Goal: Task Accomplishment & Management: Manage account settings

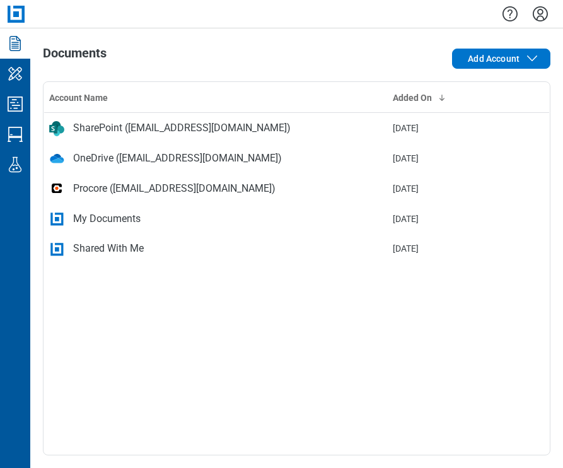
click at [541, 16] on icon "Settings" at bounding box center [540, 13] width 15 height 15
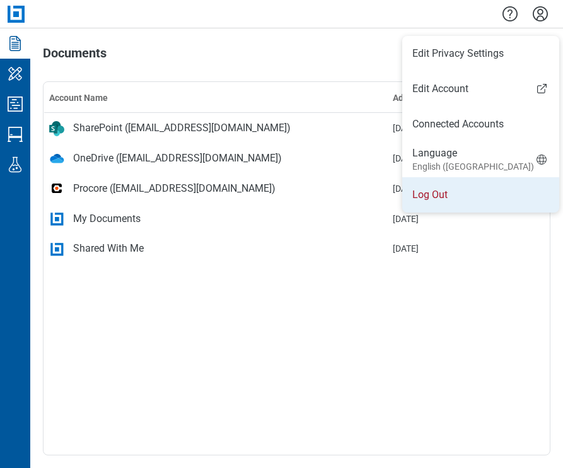
click at [467, 199] on li "Log Out" at bounding box center [480, 194] width 157 height 35
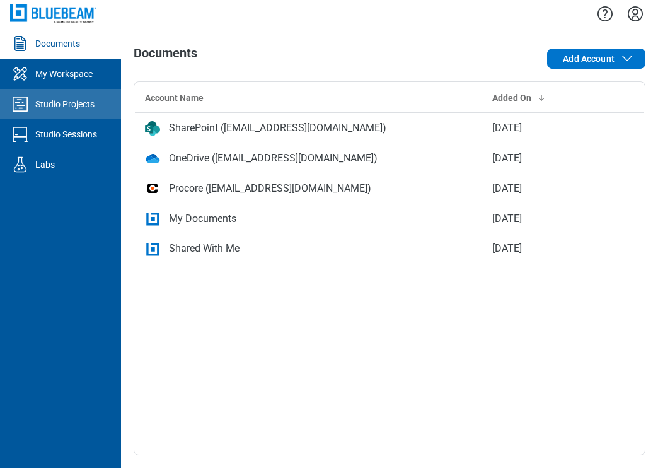
click at [73, 103] on div "Studio Projects" at bounding box center [64, 104] width 59 height 13
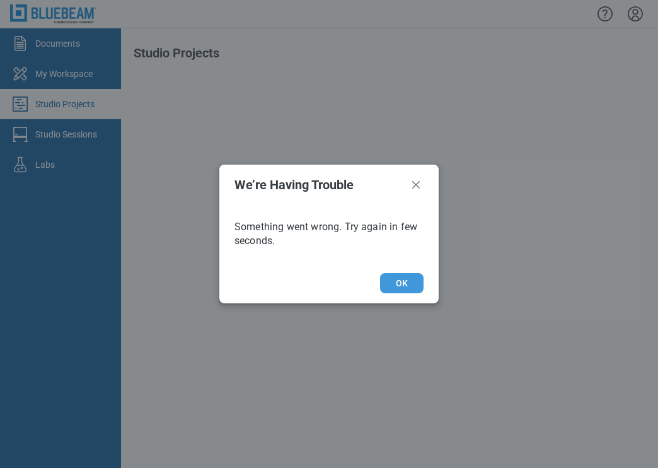
click at [409, 287] on button "OK" at bounding box center [402, 283] width 44 height 20
click at [417, 185] on icon "Close" at bounding box center [416, 185] width 8 height 8
click at [416, 187] on icon "Close" at bounding box center [416, 184] width 15 height 15
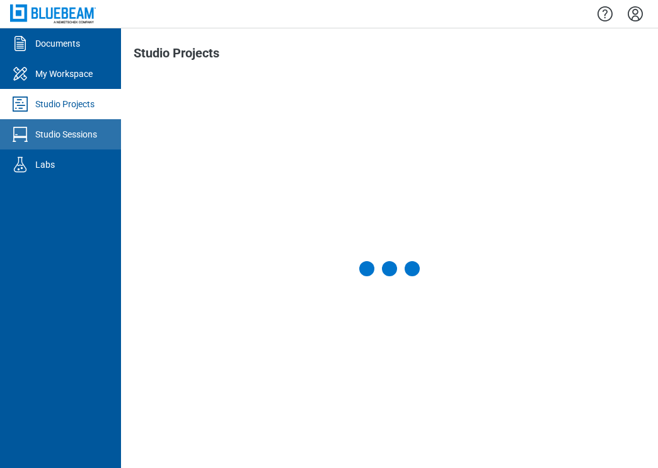
click at [72, 139] on div "Studio Sessions" at bounding box center [66, 134] width 62 height 13
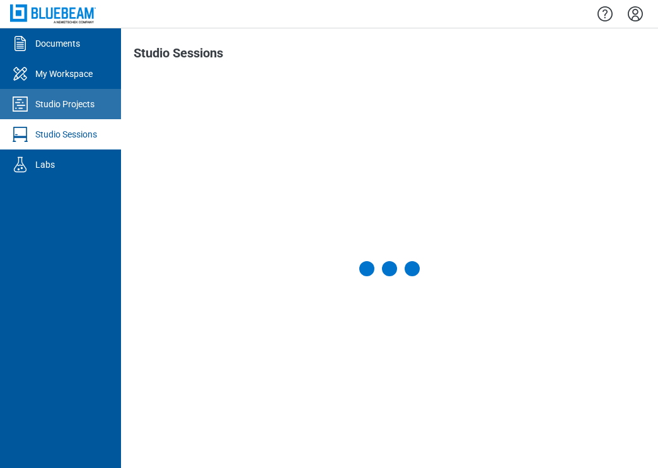
click at [79, 104] on div "Studio Projects" at bounding box center [64, 104] width 59 height 13
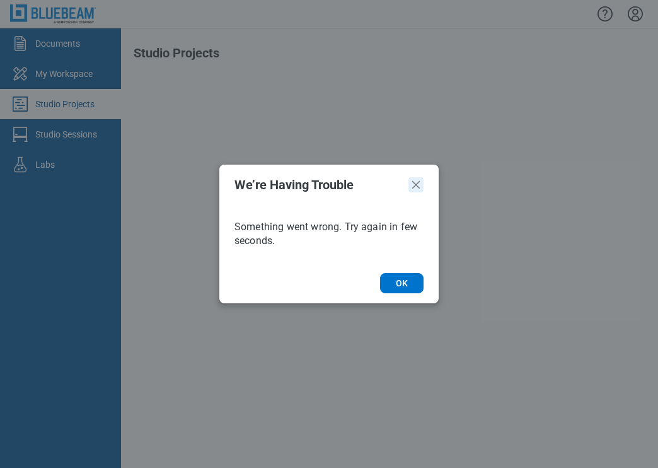
click at [418, 188] on icon "Close" at bounding box center [416, 184] width 15 height 15
click at [414, 182] on icon "Close" at bounding box center [416, 184] width 15 height 15
click at [414, 187] on icon "Close" at bounding box center [416, 185] width 8 height 8
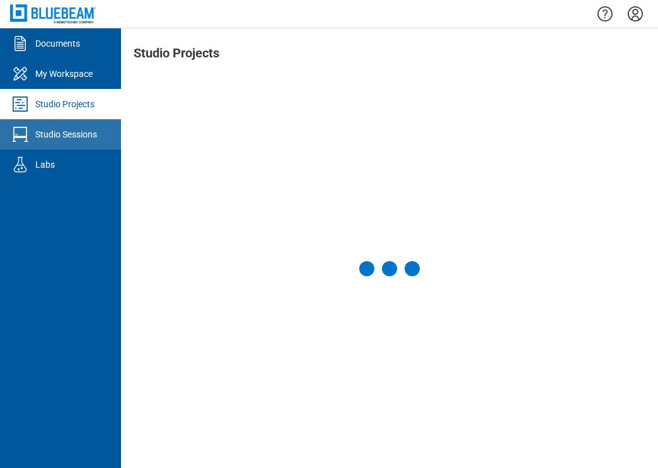
click at [61, 134] on div "Studio Sessions" at bounding box center [66, 134] width 62 height 13
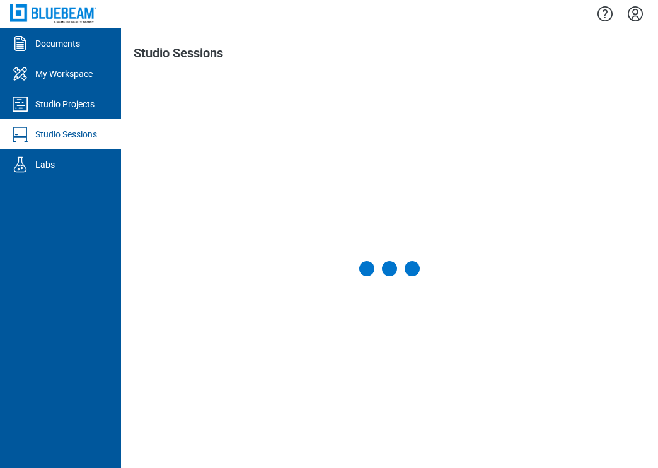
click at [639, 16] on icon "Settings" at bounding box center [636, 14] width 20 height 20
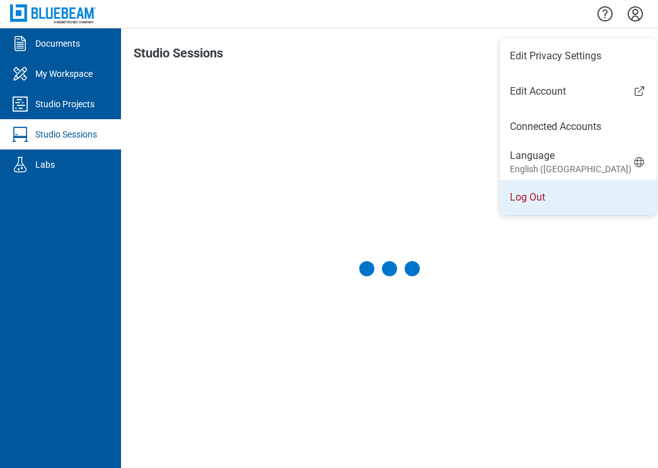
click at [556, 197] on li "Log Out" at bounding box center [578, 197] width 157 height 35
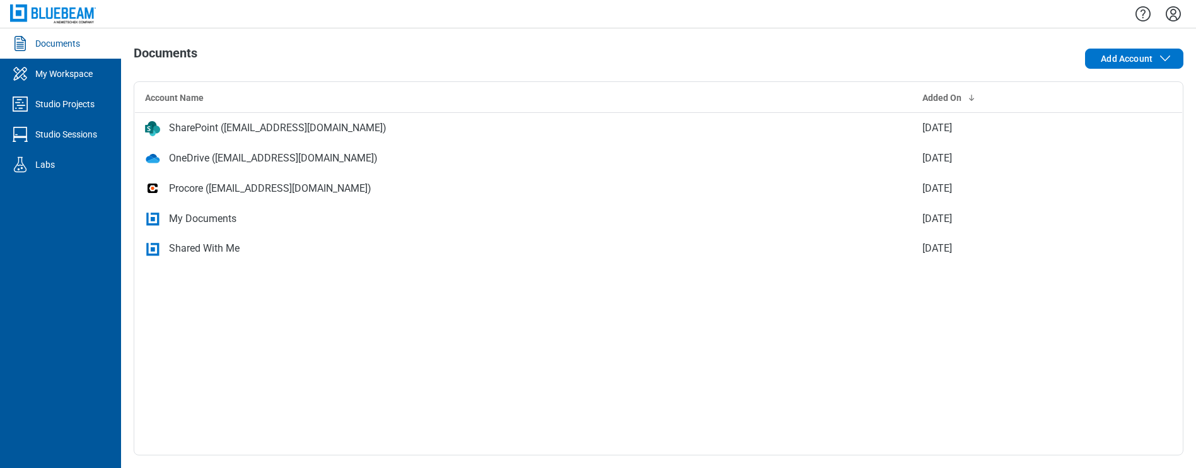
click at [1174, 13] on icon "Settings" at bounding box center [1174, 14] width 20 height 20
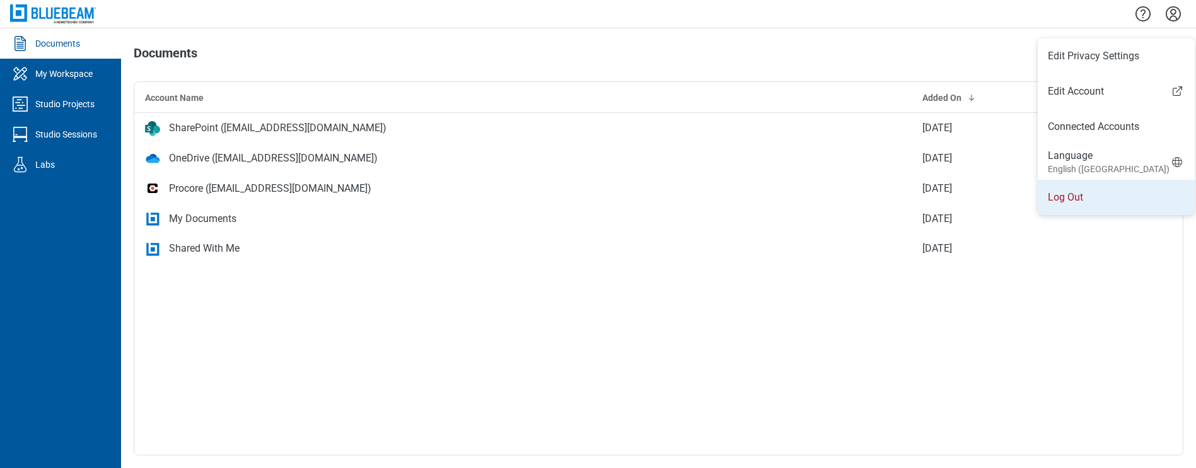
click at [1069, 195] on li "Log Out" at bounding box center [1116, 197] width 157 height 35
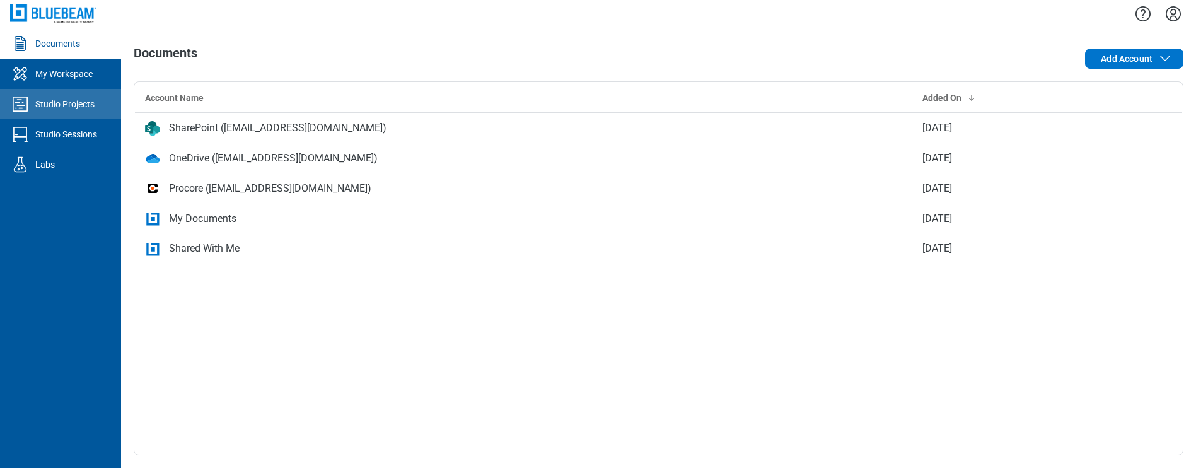
click at [78, 103] on div "Studio Projects" at bounding box center [64, 104] width 59 height 13
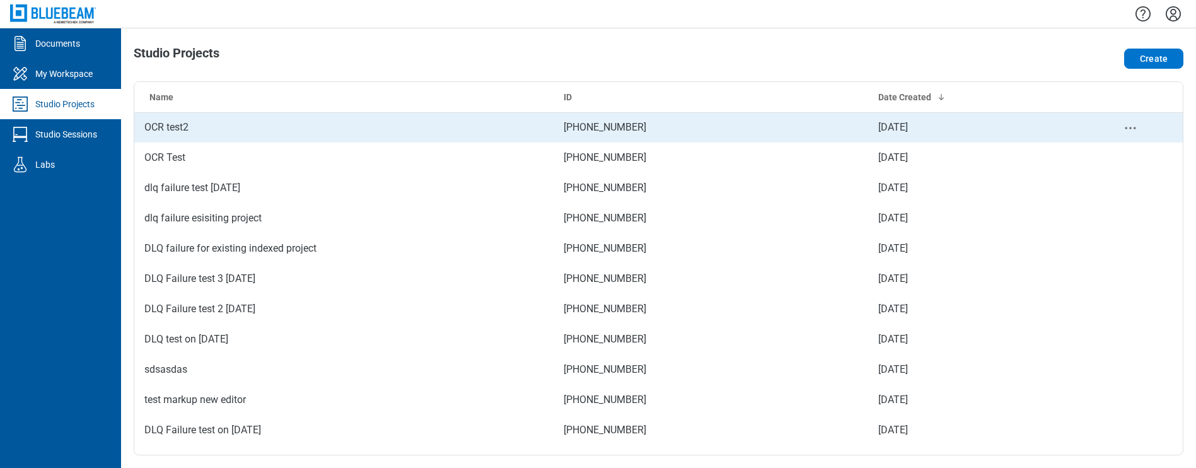
click at [171, 128] on td "OCR test2" at bounding box center [343, 127] width 419 height 30
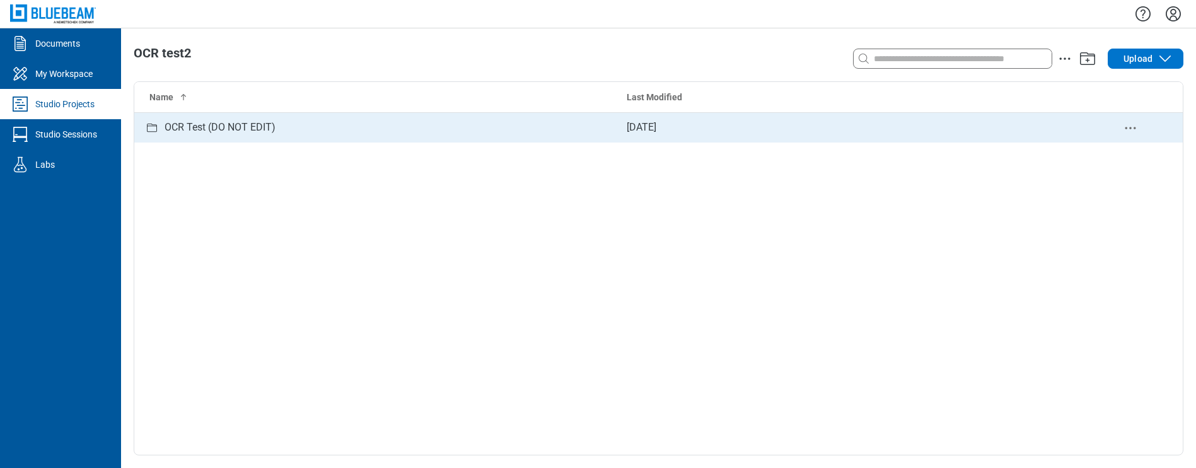
click at [235, 126] on div "OCR Test (DO NOT EDIT)" at bounding box center [220, 128] width 111 height 16
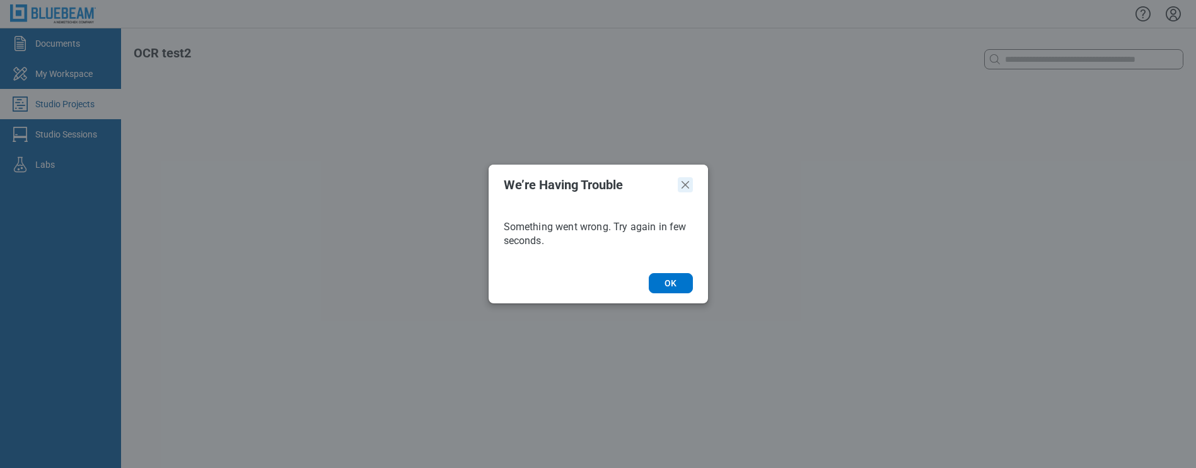
click at [687, 184] on icon "Close" at bounding box center [686, 185] width 8 height 8
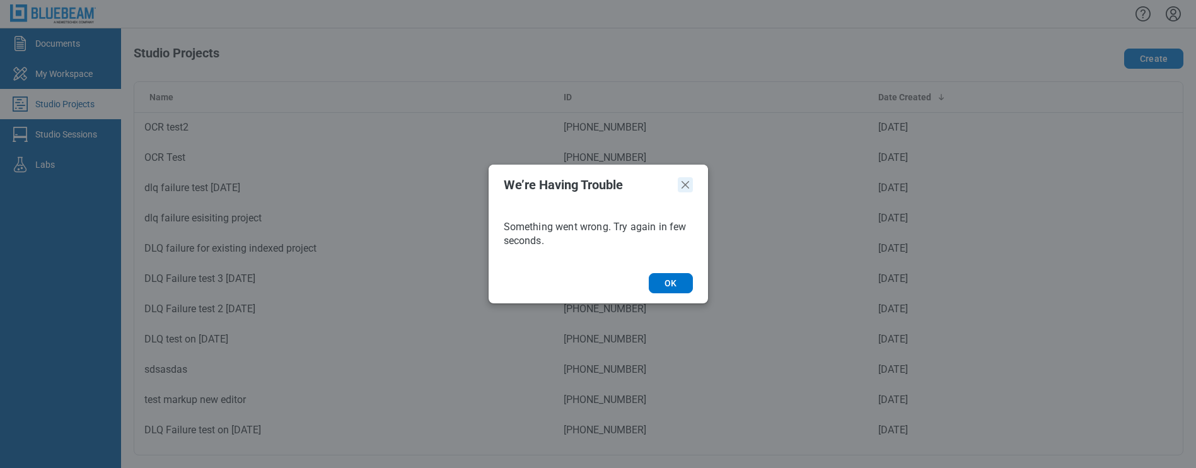
click at [684, 187] on icon "Close" at bounding box center [685, 184] width 15 height 15
click at [686, 186] on icon "Close" at bounding box center [686, 185] width 8 height 8
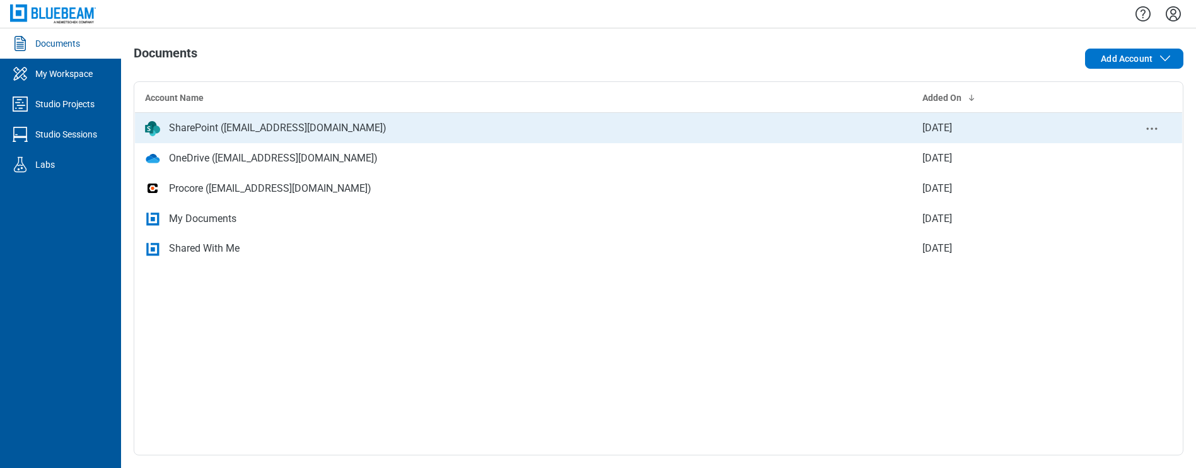
click at [207, 131] on div "SharePoint ([EMAIL_ADDRESS][DOMAIN_NAME])" at bounding box center [278, 127] width 218 height 15
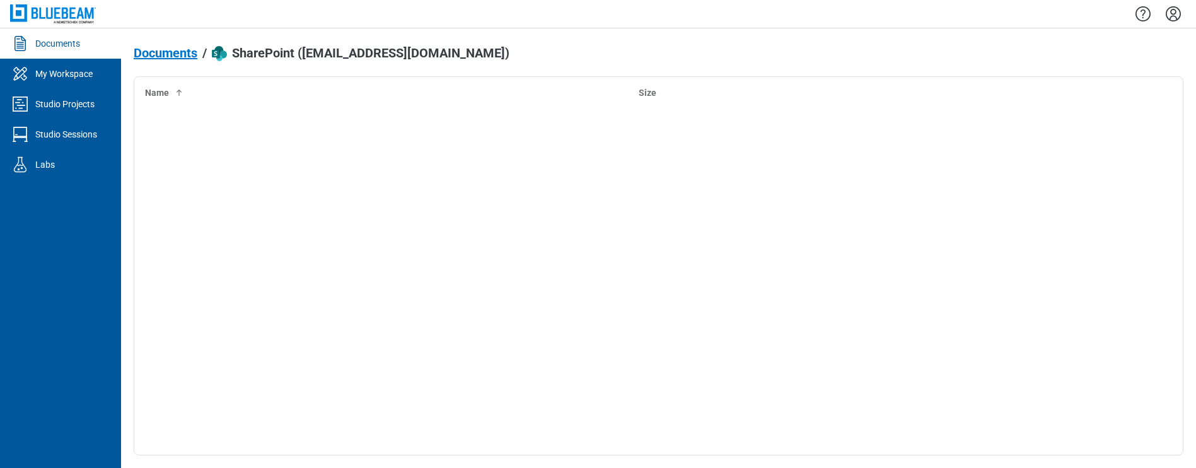
click at [171, 56] on span "Documents" at bounding box center [166, 53] width 64 height 14
click at [1174, 15] on icon "Settings" at bounding box center [1174, 14] width 20 height 20
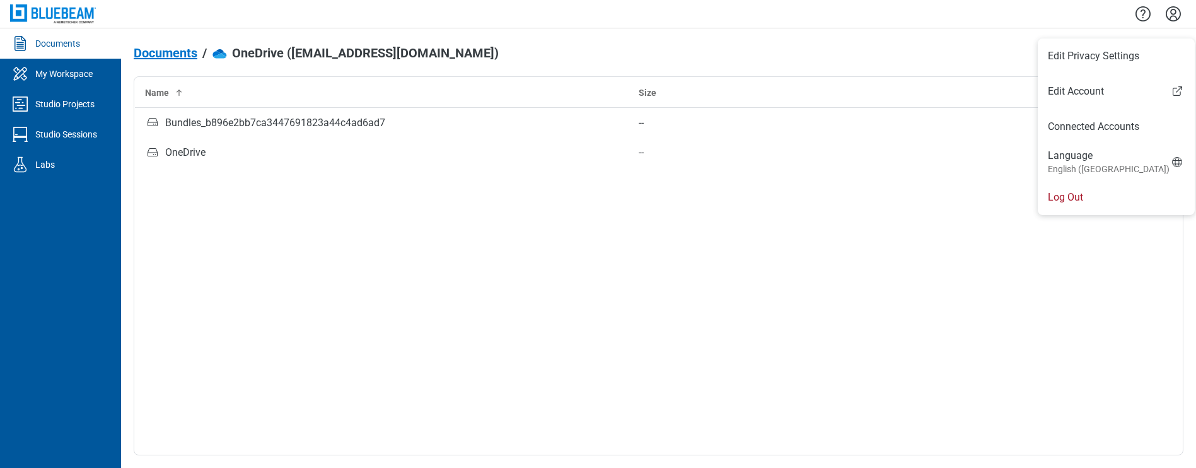
click at [803, 47] on div "Documents / OneDrive (testbbess@gmail.com)" at bounding box center [659, 56] width 1050 height 20
click at [1170, 18] on icon "Settings" at bounding box center [1174, 14] width 20 height 20
click at [1073, 127] on link "Connected Accounts" at bounding box center [1116, 126] width 137 height 15
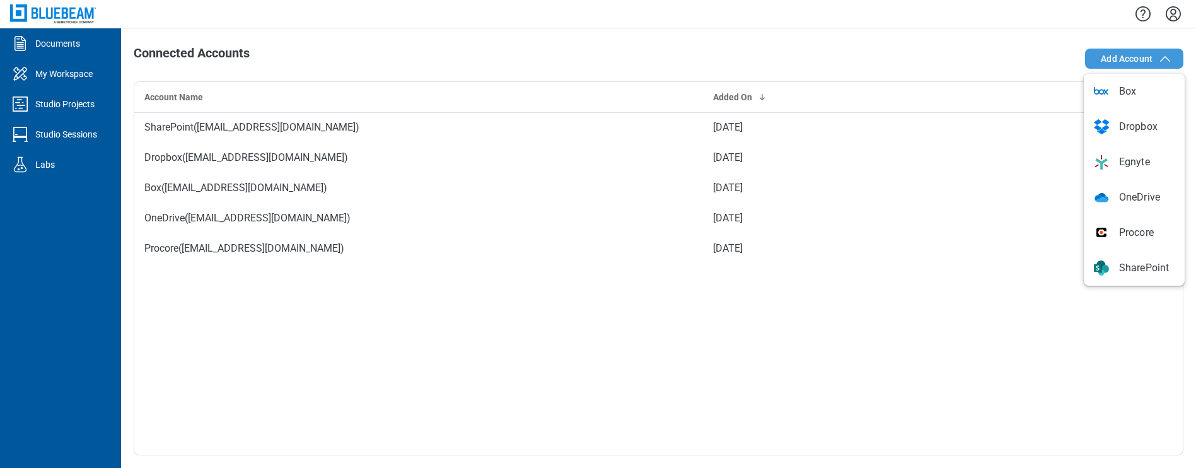
click at [1128, 59] on span "Add Account" at bounding box center [1127, 58] width 52 height 13
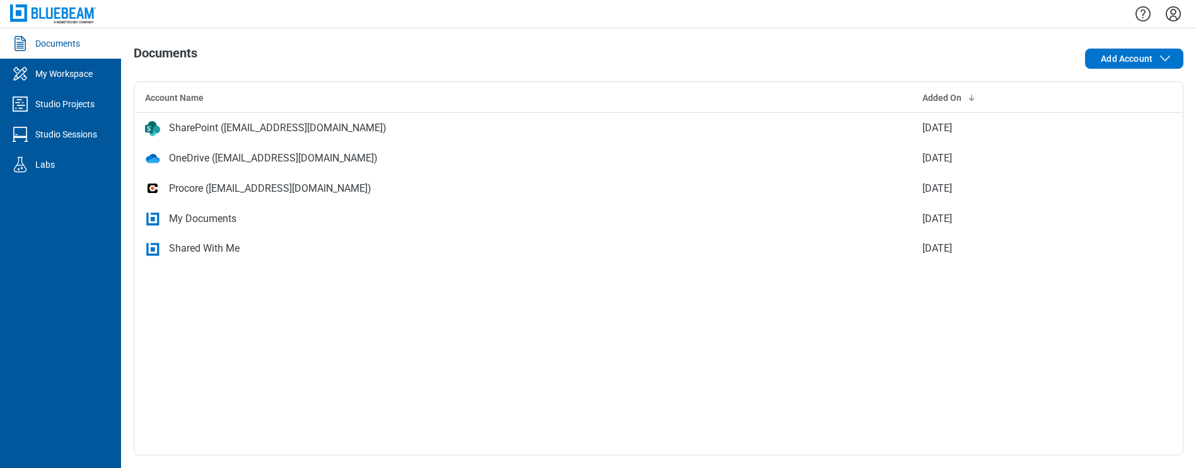
click at [1170, 14] on icon "Settings" at bounding box center [1174, 14] width 20 height 20
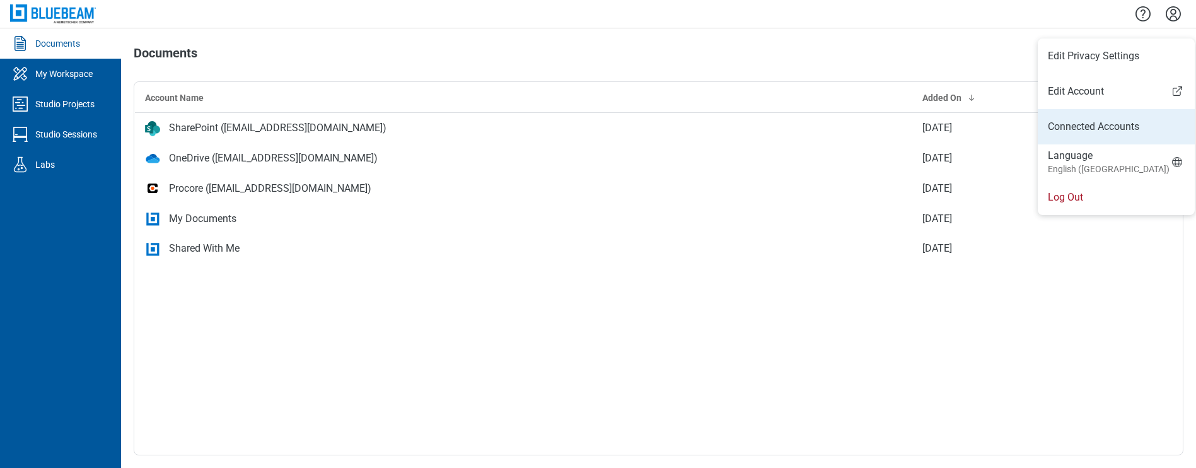
click at [1101, 129] on link "Connected Accounts" at bounding box center [1116, 126] width 137 height 15
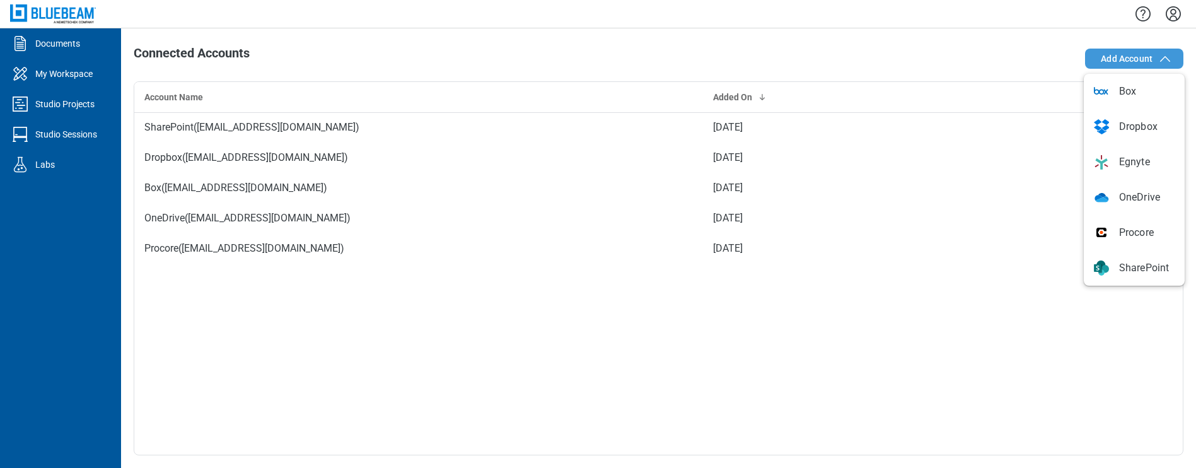
click at [1160, 58] on icon "button" at bounding box center [1165, 58] width 15 height 15
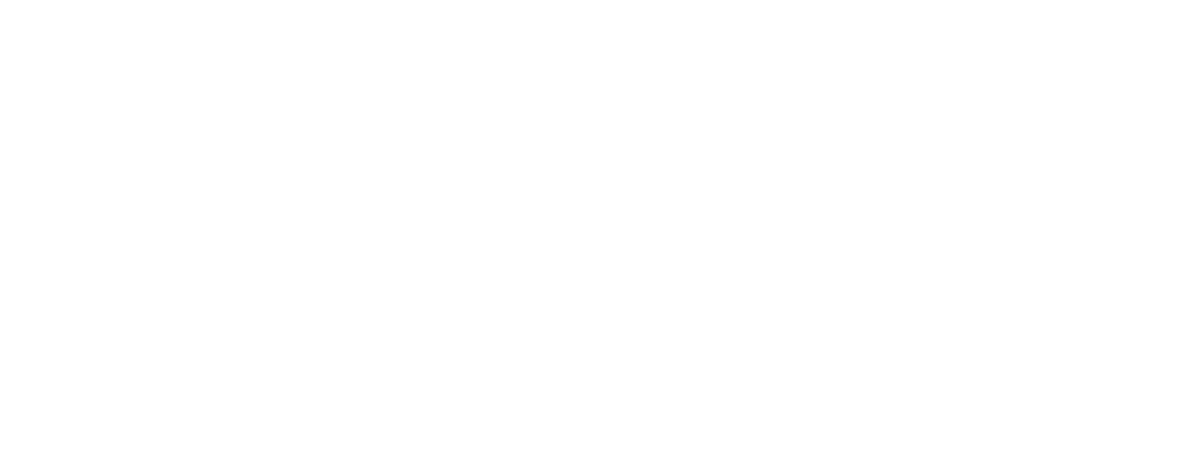
click at [584, 197] on html at bounding box center [598, 234] width 1196 height 468
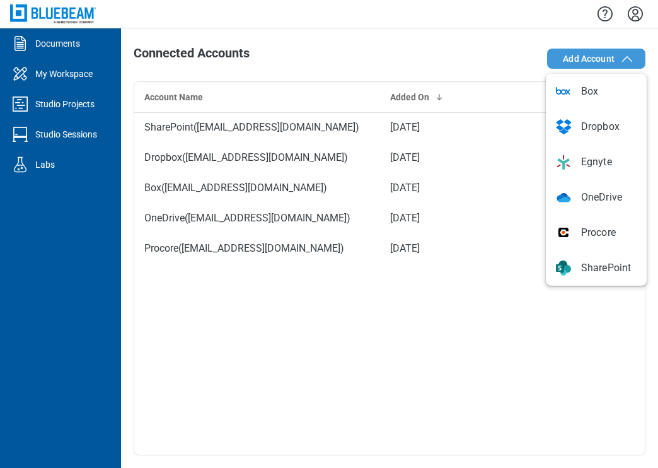
click at [590, 62] on span "Add Account" at bounding box center [589, 58] width 52 height 13
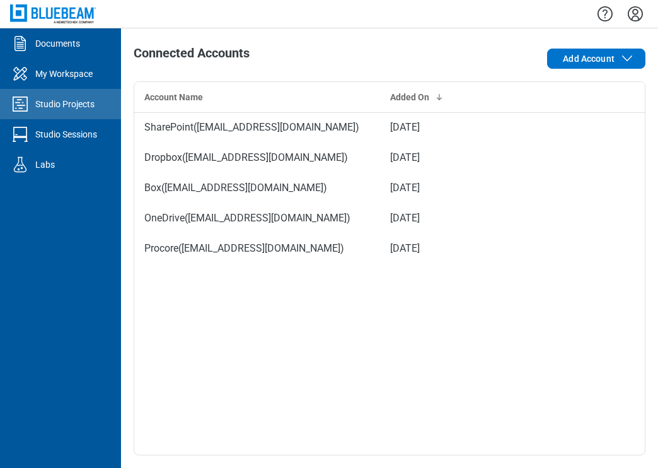
click at [73, 103] on div "Studio Projects" at bounding box center [64, 104] width 59 height 13
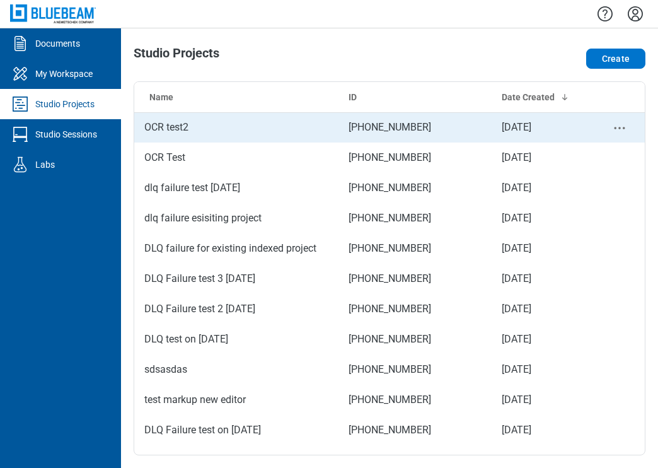
click at [208, 127] on td "OCR test2" at bounding box center [236, 127] width 204 height 30
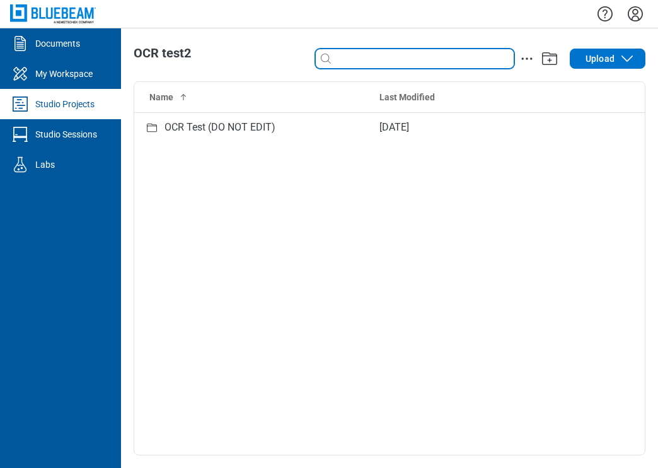
click at [431, 57] on input at bounding box center [424, 59] width 180 height 14
type input "*"
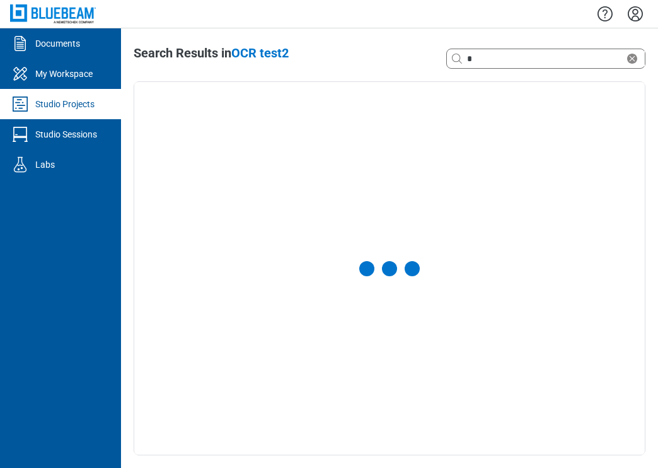
select select "**********"
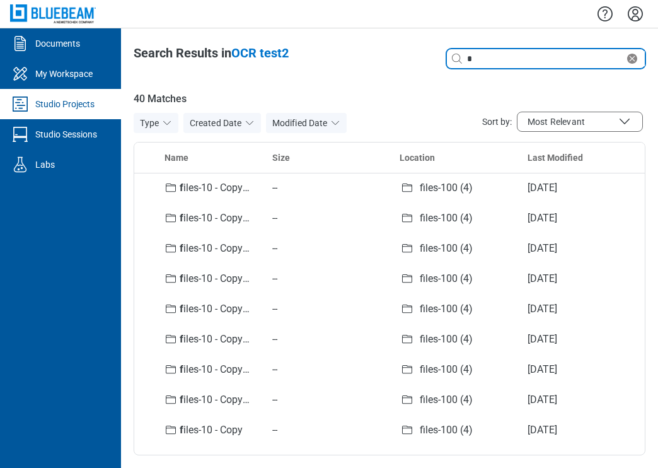
click at [491, 61] on input "*" at bounding box center [545, 59] width 160 height 14
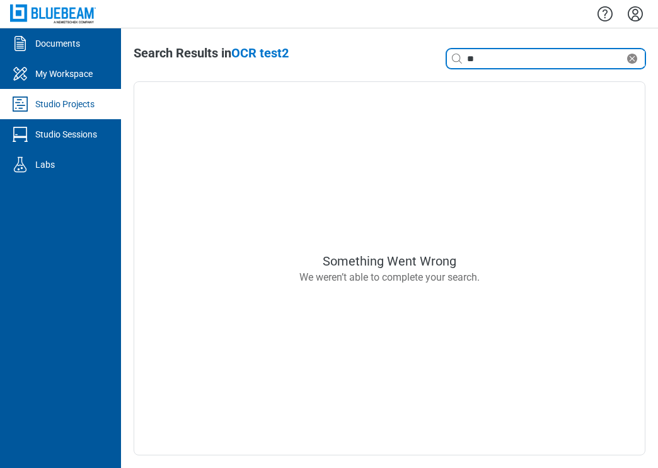
type input "*"
click at [484, 61] on input "*" at bounding box center [545, 59] width 160 height 14
type input "*"
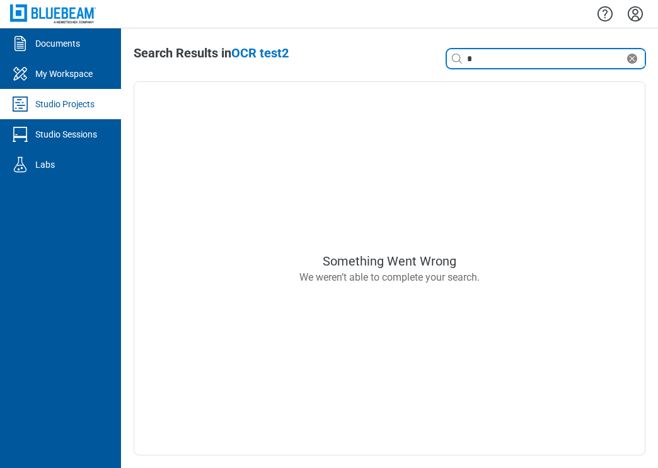
click at [489, 57] on input "*" at bounding box center [545, 59] width 160 height 14
type input "****"
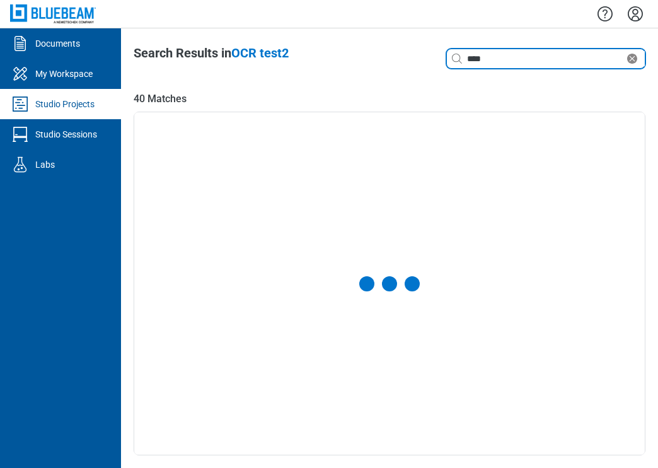
select select "**********"
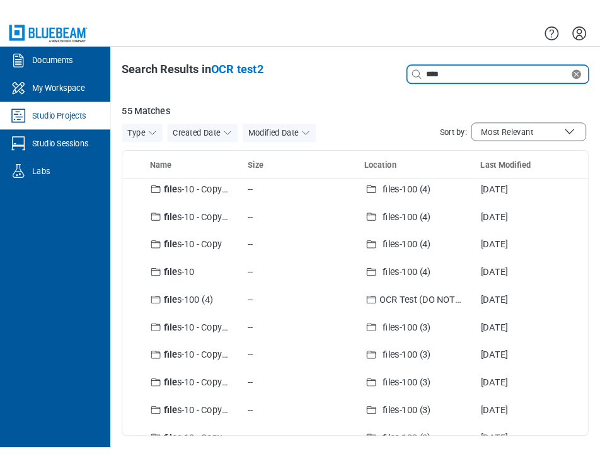
scroll to position [122, 0]
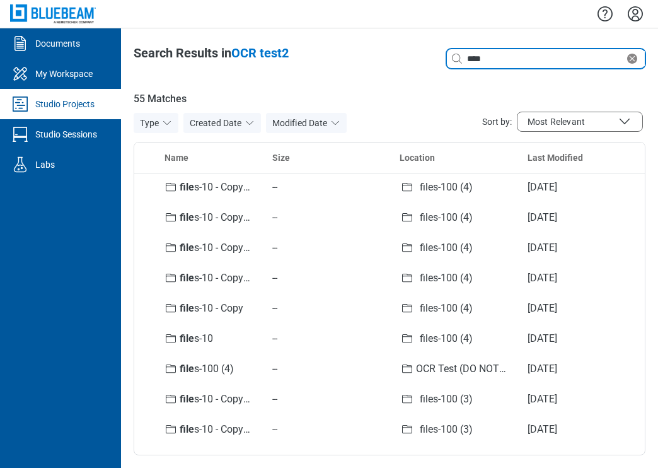
click at [498, 62] on input "****" at bounding box center [545, 59] width 160 height 14
type input "*"
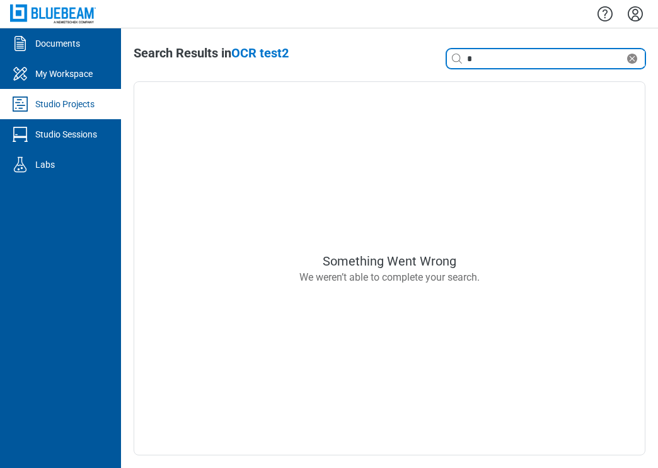
click at [485, 61] on input "*" at bounding box center [545, 59] width 160 height 14
type input "**********"
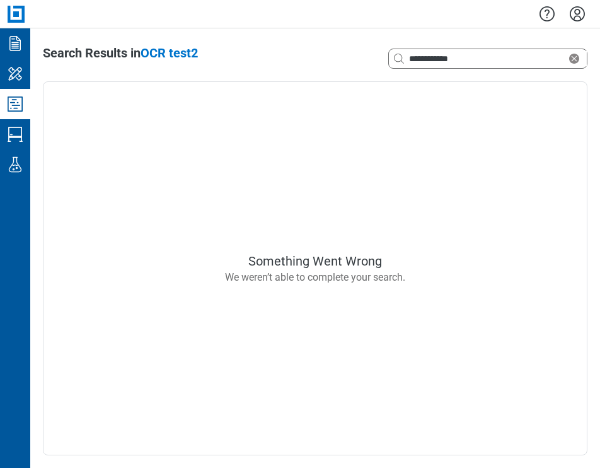
click at [17, 109] on icon "Studio Projects" at bounding box center [15, 104] width 20 height 20
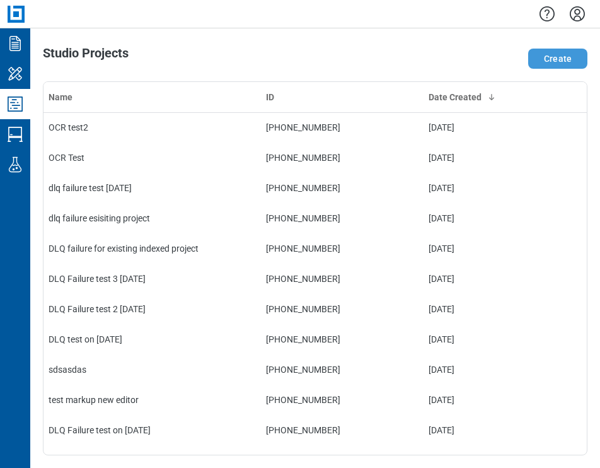
click at [566, 59] on button "Create" at bounding box center [558, 59] width 59 height 20
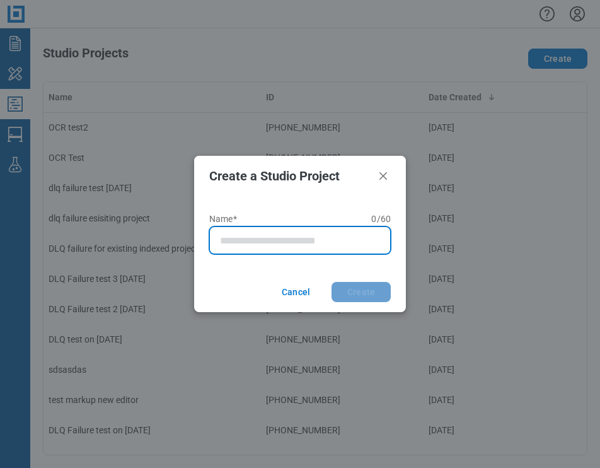
click at [242, 242] on input "Name* 0 of 60 characters 0 / 60" at bounding box center [302, 240] width 165 height 15
type input "**********"
click at [332, 282] on button "Create" at bounding box center [361, 292] width 59 height 20
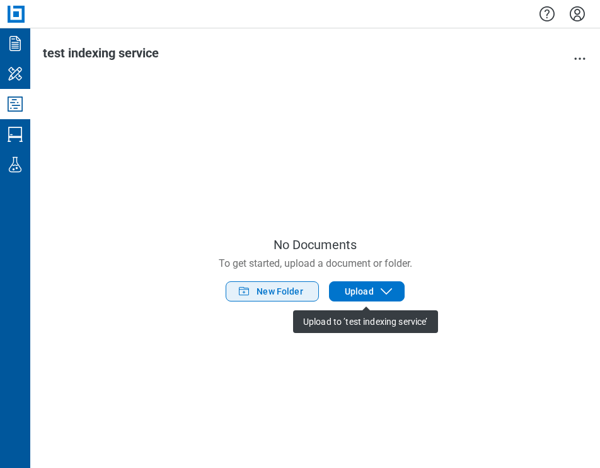
click at [298, 291] on span "New Folder" at bounding box center [280, 291] width 47 height 13
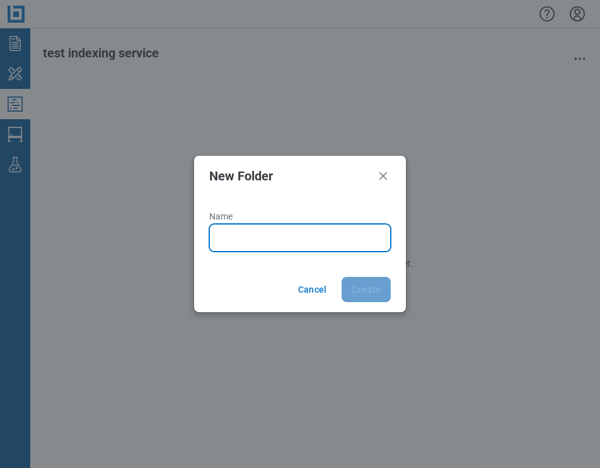
click at [252, 237] on input "Name" at bounding box center [302, 237] width 165 height 15
type input "*******"
click at [342, 277] on button "Create" at bounding box center [366, 289] width 49 height 25
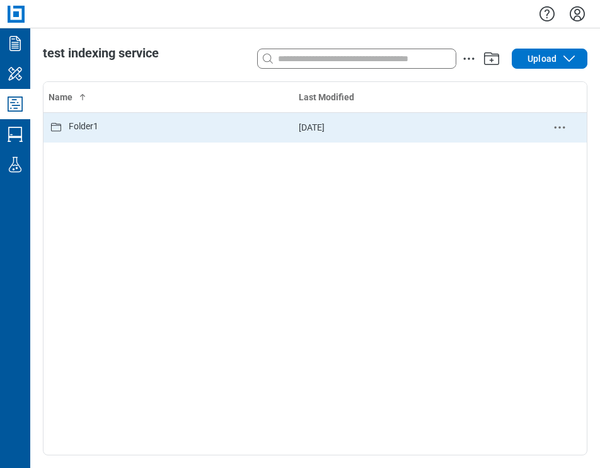
click at [133, 131] on div "Folder1" at bounding box center [169, 127] width 240 height 15
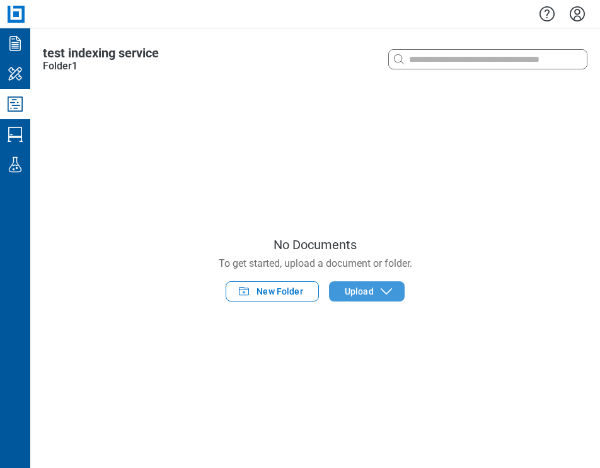
click at [354, 299] on button "Upload" at bounding box center [367, 291] width 76 height 20
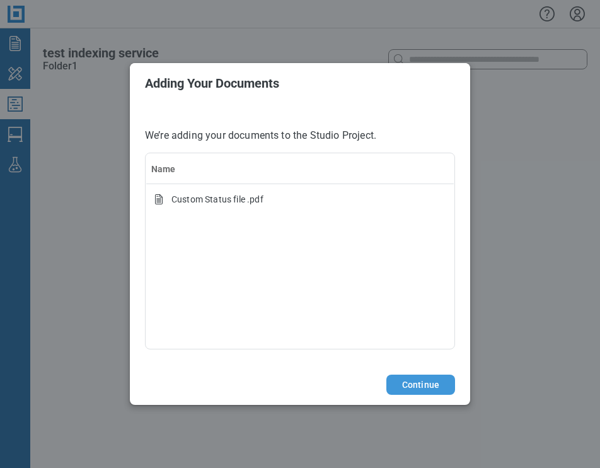
click at [418, 388] on button "Continue" at bounding box center [421, 385] width 69 height 20
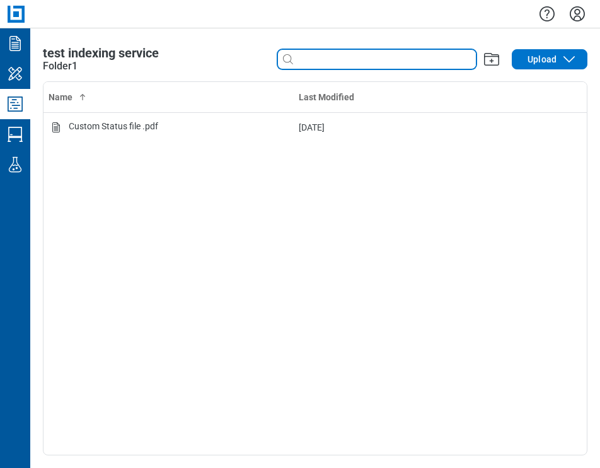
drag, startPoint x: 345, startPoint y: 57, endPoint x: 394, endPoint y: 71, distance: 51.3
click at [345, 57] on input at bounding box center [386, 59] width 180 height 14
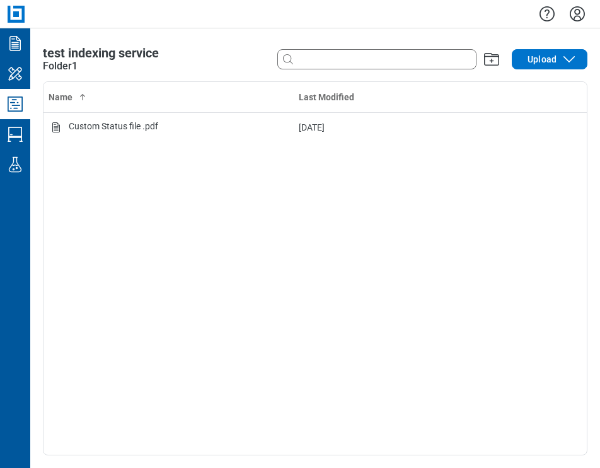
click at [380, 232] on div "Name Last Modified Custom Status file .pdf [DATE]" at bounding box center [316, 268] width 544 height 373
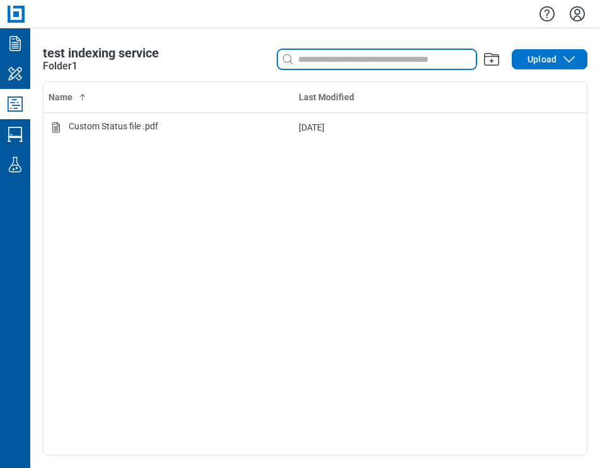
click at [308, 58] on input at bounding box center [386, 59] width 180 height 14
click at [330, 56] on input at bounding box center [386, 59] width 180 height 14
type input "*"
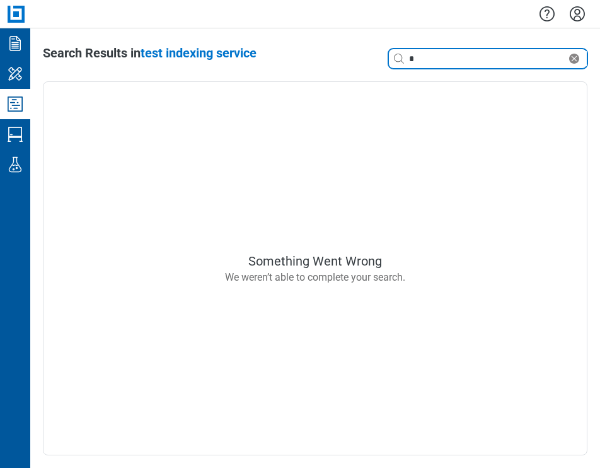
click at [440, 59] on input "*" at bounding box center [487, 59] width 160 height 14
type input "*"
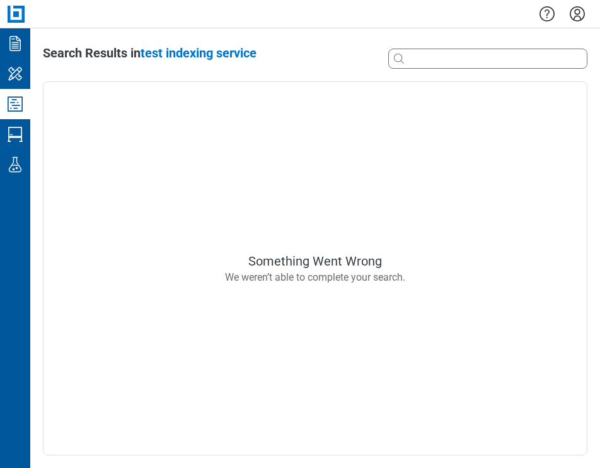
click at [9, 100] on icon "Studio Projects" at bounding box center [15, 104] width 20 height 20
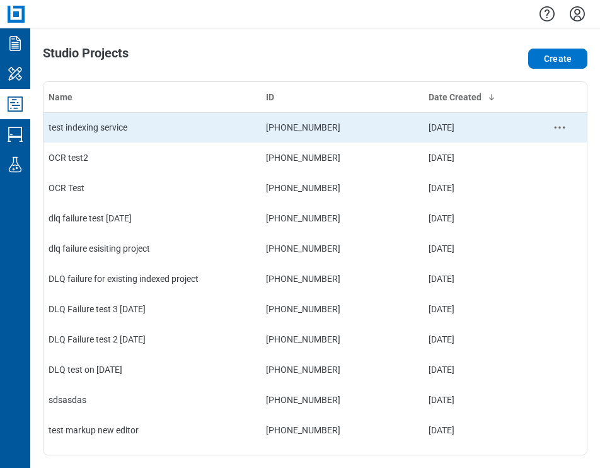
click at [129, 131] on td "test indexing service" at bounding box center [153, 127] width 218 height 30
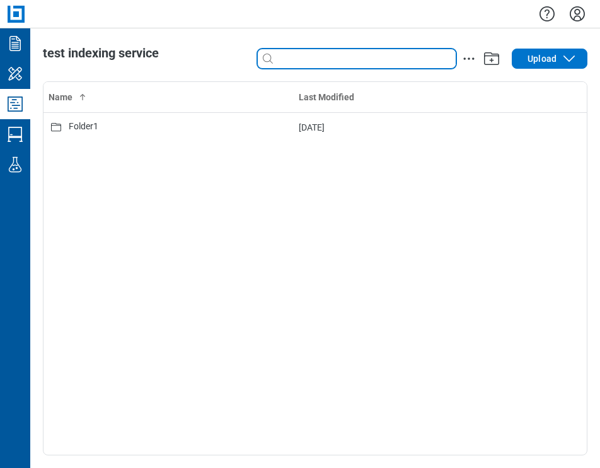
click at [304, 61] on input at bounding box center [366, 59] width 180 height 14
type input "*"
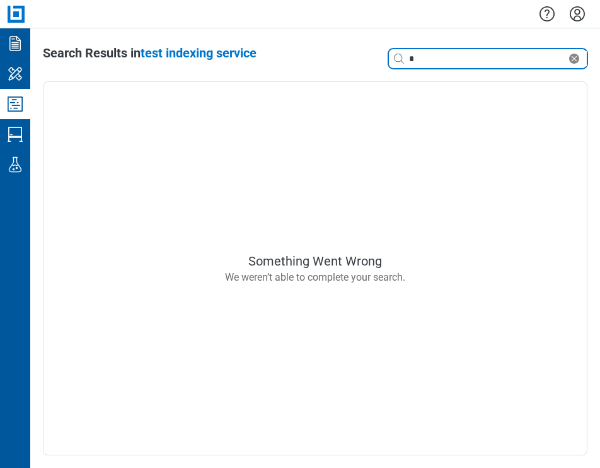
click at [430, 60] on input "*" at bounding box center [487, 59] width 160 height 14
select select "**********"
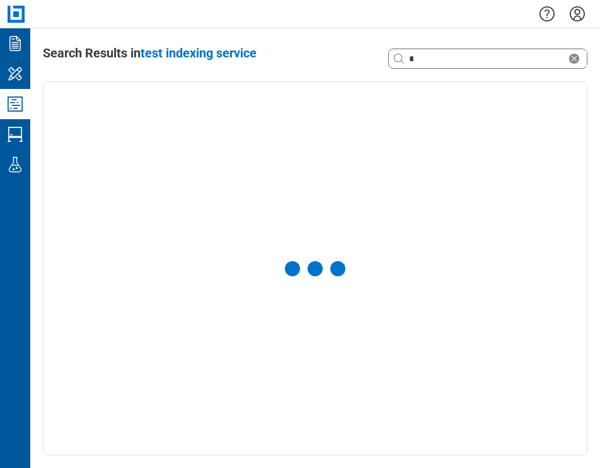
select select "**********"
